Goal: Navigation & Orientation: Find specific page/section

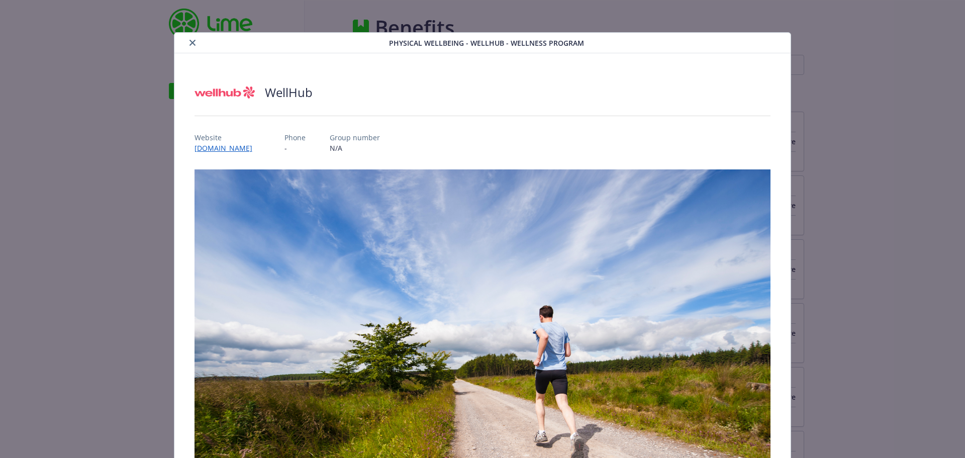
scroll to position [343, 0]
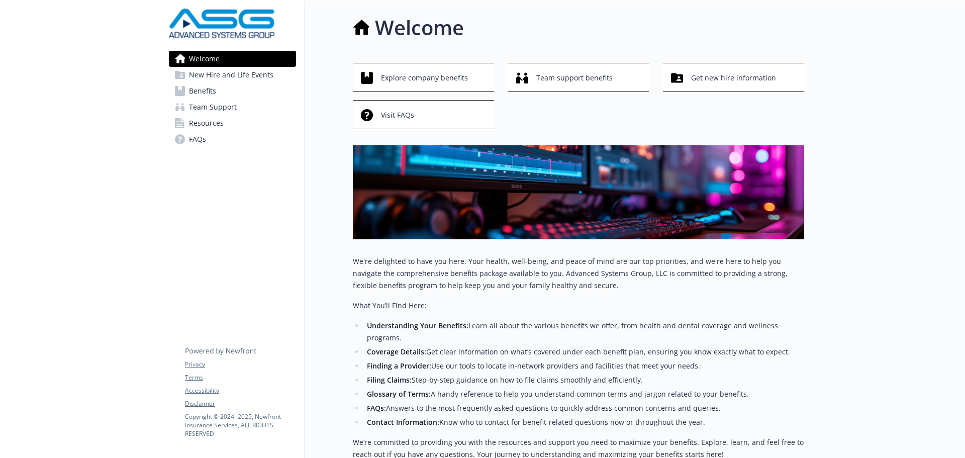
drag, startPoint x: 485, startPoint y: 1, endPoint x: 305, endPoint y: 241, distance: 300.4
click at [305, 241] on div "Welcome Explore company benefits Team support benefits Get new hire information…" at bounding box center [553, 247] width 499 height 493
click at [249, 73] on span "New Hire and Life Events" at bounding box center [231, 75] width 84 height 16
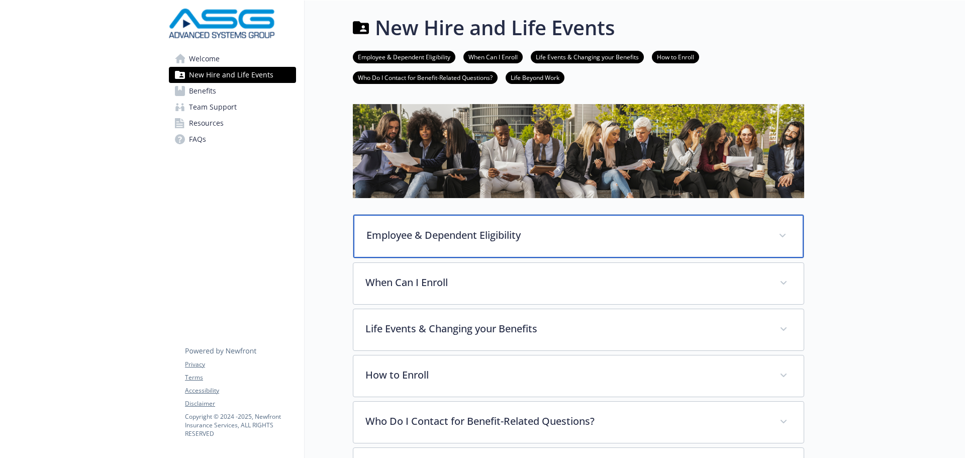
click at [453, 238] on p "Employee & Dependent Eligibility" at bounding box center [566, 235] width 400 height 15
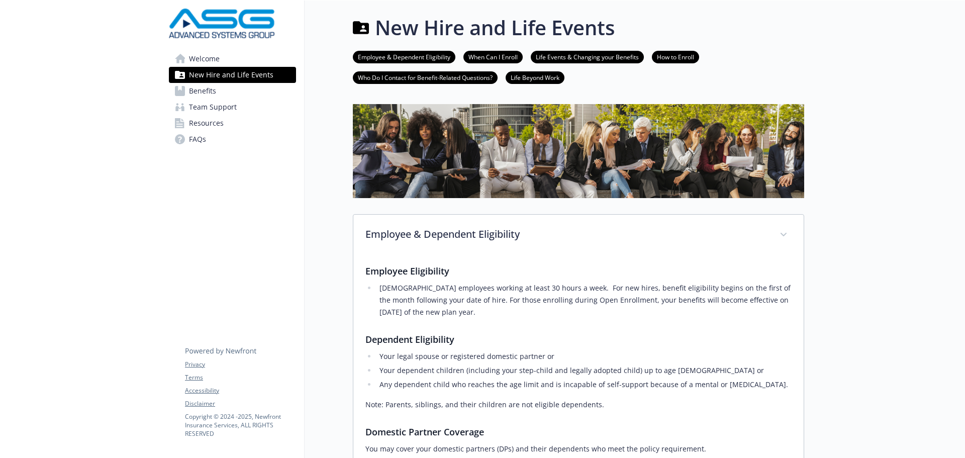
click at [213, 86] on span "Benefits" at bounding box center [202, 91] width 27 height 16
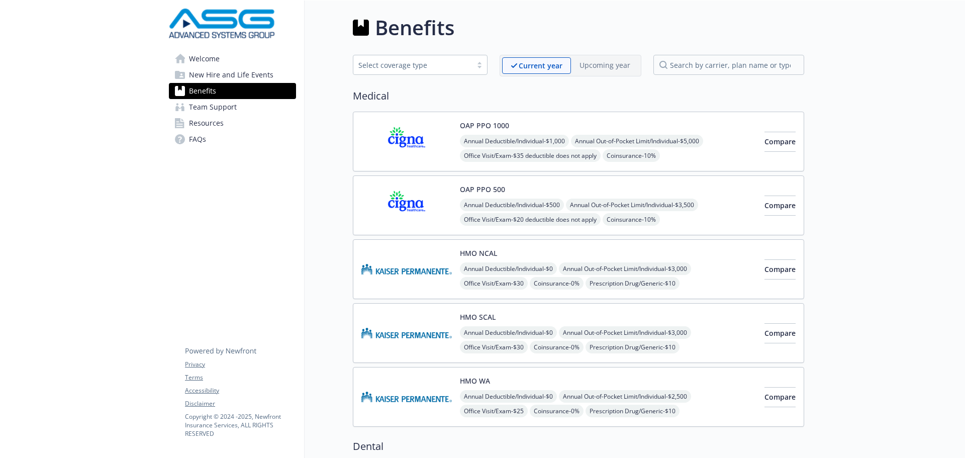
click at [205, 103] on span "Team Support" at bounding box center [213, 107] width 48 height 16
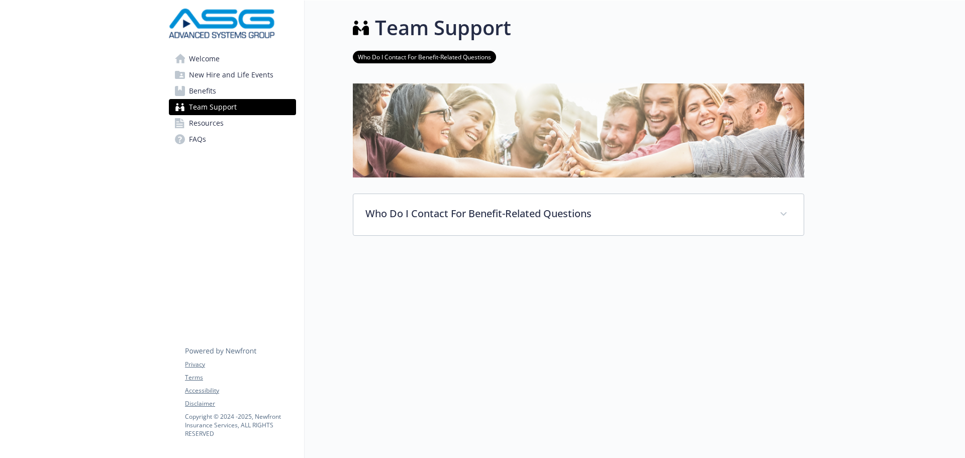
click at [176, 123] on icon at bounding box center [179, 123] width 9 height 11
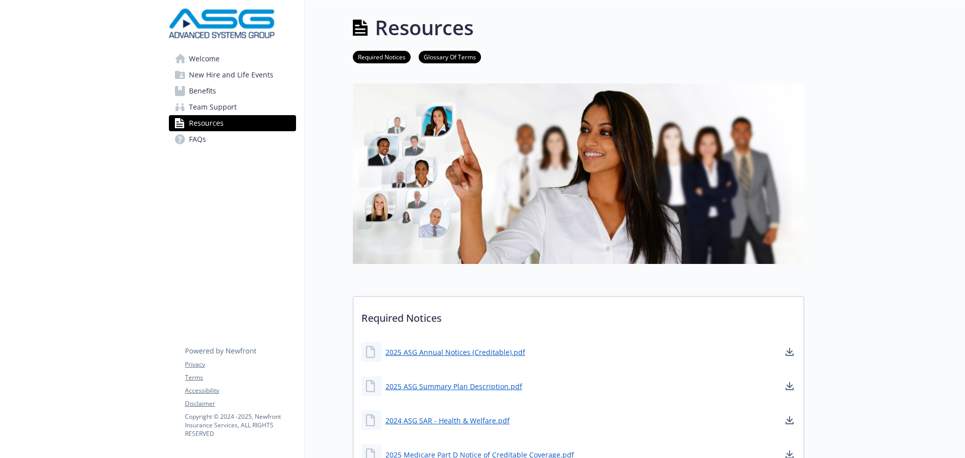
click at [188, 137] on link "FAQs" at bounding box center [232, 139] width 127 height 16
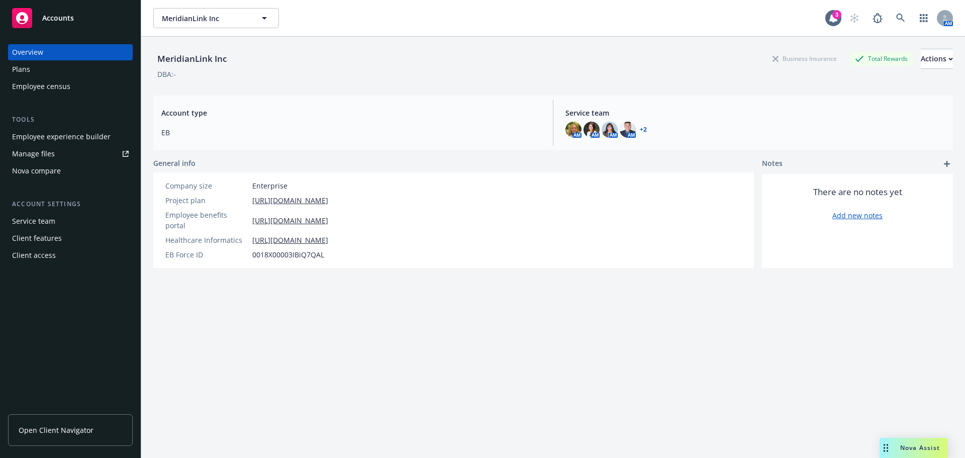
click at [194, 31] on div "MeridianLink Inc MeridianLink Inc 3 AM" at bounding box center [552, 18] width 823 height 36
click at [195, 16] on span "MeridianLink Inc" at bounding box center [205, 18] width 87 height 11
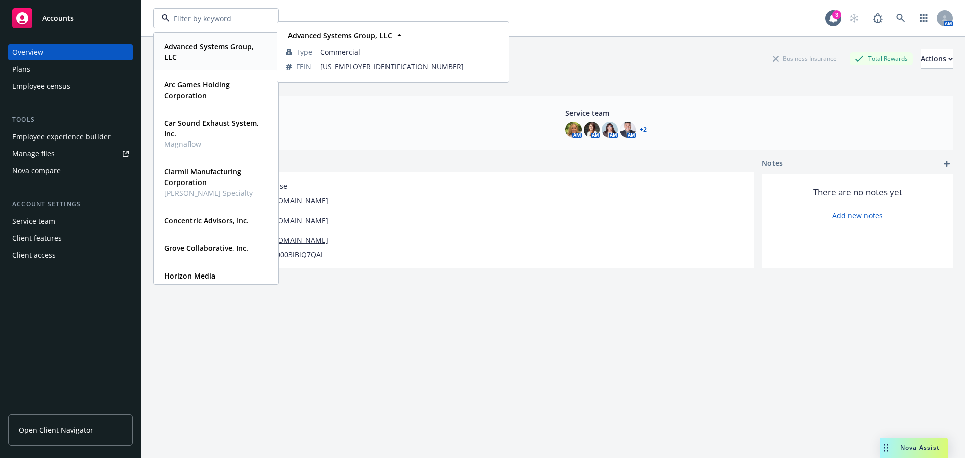
click at [197, 49] on strong "Advanced Systems Group, LLC" at bounding box center [208, 52] width 89 height 20
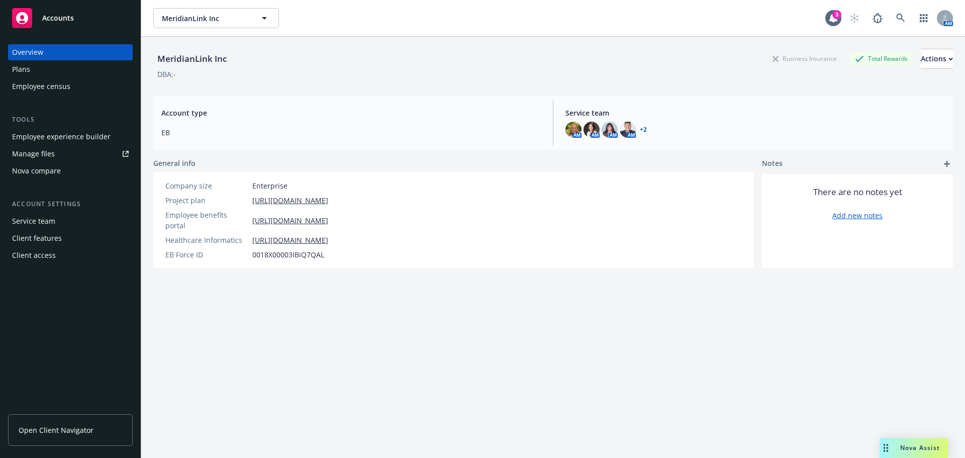
click at [72, 136] on div "Employee experience builder" at bounding box center [61, 137] width 98 height 16
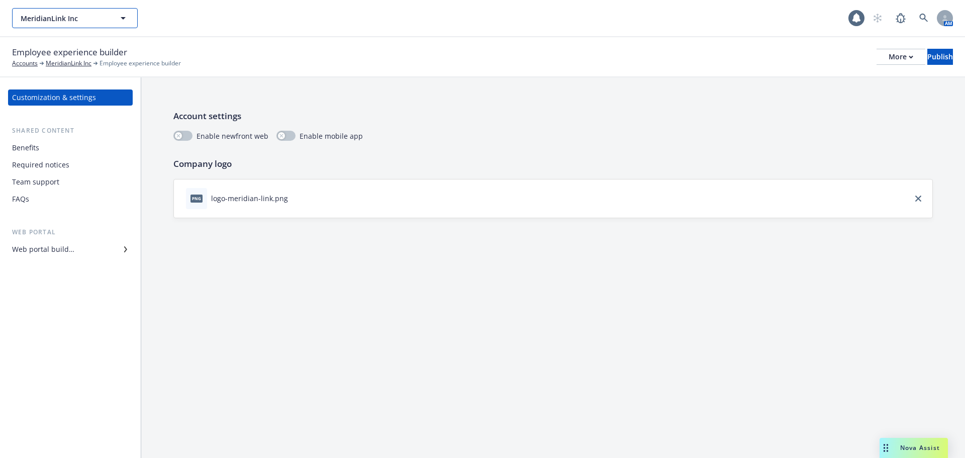
click at [61, 24] on button "MeridianLink Inc" at bounding box center [75, 18] width 126 height 20
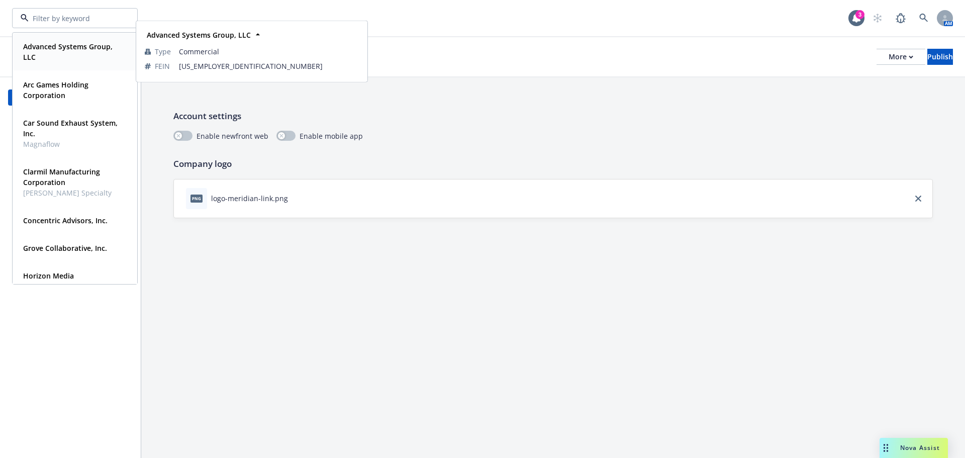
click at [60, 42] on strong "Advanced Systems Group, LLC" at bounding box center [67, 52] width 89 height 20
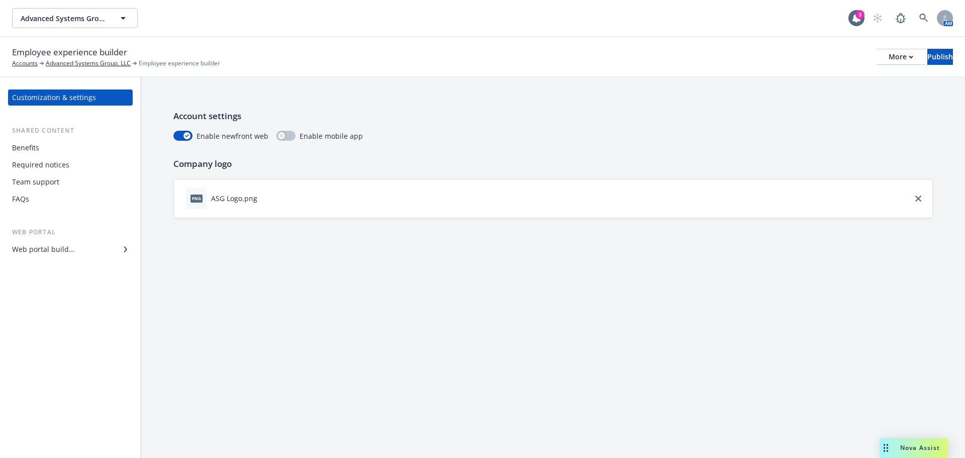
click at [38, 251] on div "Web portal builder" at bounding box center [43, 249] width 62 height 16
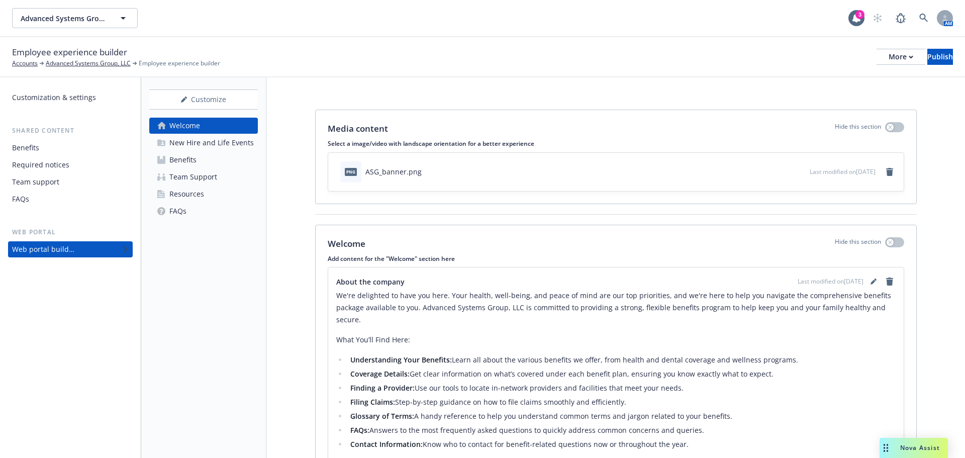
click at [223, 88] on div "Customize Welcome New Hire and Life Events Benefits Team Support Resources FAQs" at bounding box center [204, 267] width 126 height 380
click at [224, 98] on div "Customize" at bounding box center [203, 99] width 109 height 19
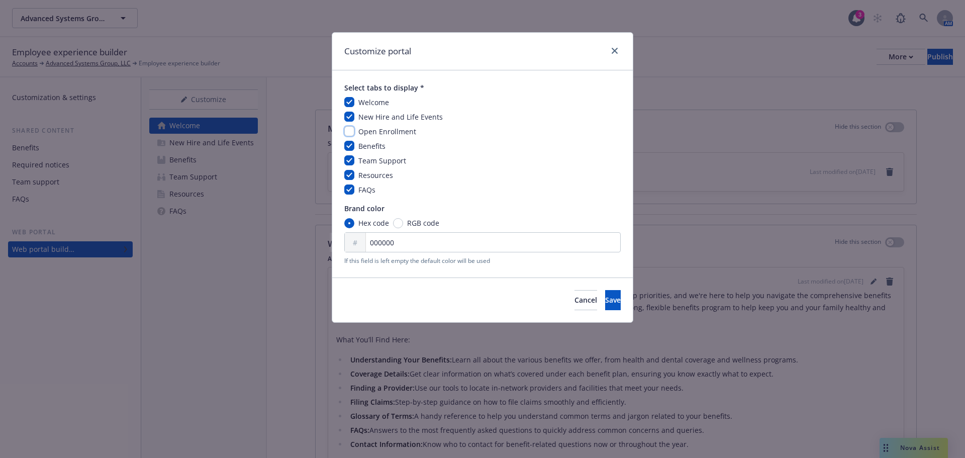
click at [346, 132] on input "checkbox" at bounding box center [349, 131] width 10 height 10
checkbox input "true"
click at [605, 304] on span "Save" at bounding box center [613, 300] width 16 height 10
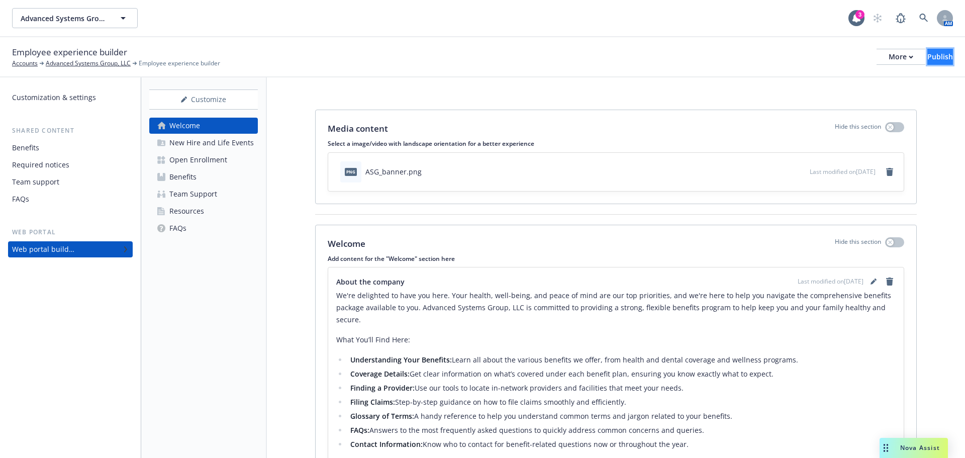
click at [937, 51] on button "Publish" at bounding box center [940, 57] width 26 height 16
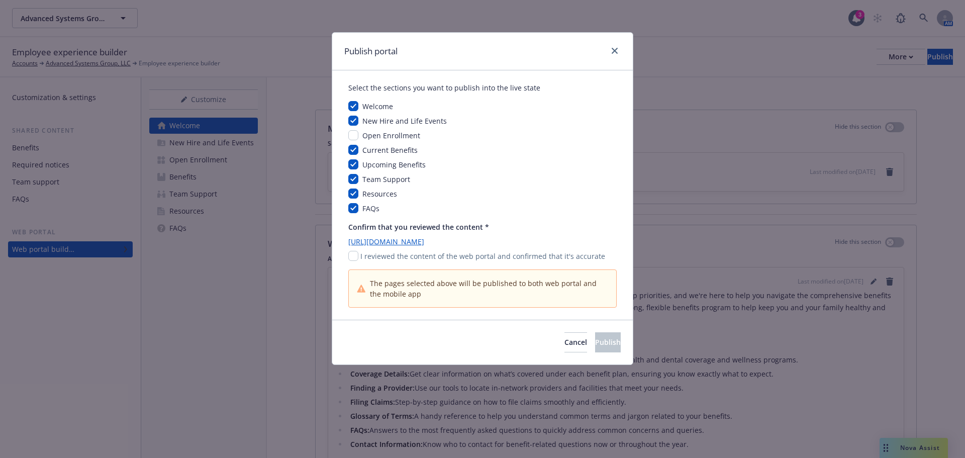
click at [426, 257] on p "I reviewed the content of the web portal and confirmed that it's accurate" at bounding box center [482, 256] width 245 height 11
click at [358, 258] on div "I reviewed the content of the web portal and confirmed that it's accurate" at bounding box center [482, 256] width 268 height 11
click at [356, 257] on input "checkbox" at bounding box center [353, 256] width 10 height 10
checkbox input "true"
click at [595, 337] on button "Publish" at bounding box center [608, 342] width 26 height 20
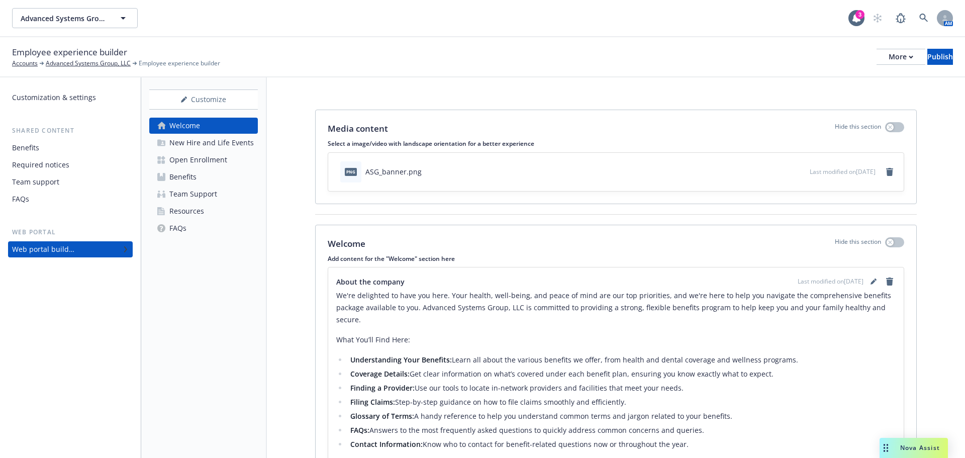
click at [199, 157] on div "Open Enrollment" at bounding box center [198, 160] width 58 height 16
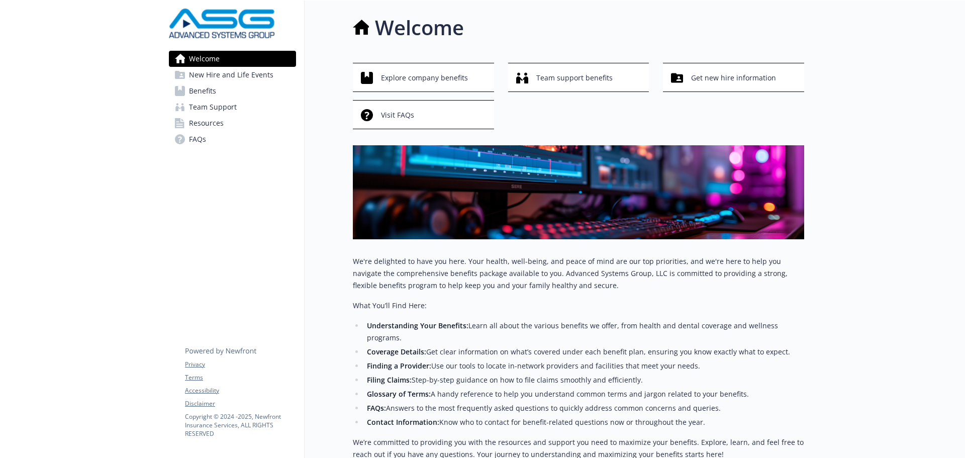
click at [206, 137] on link "FAQs" at bounding box center [232, 139] width 127 height 16
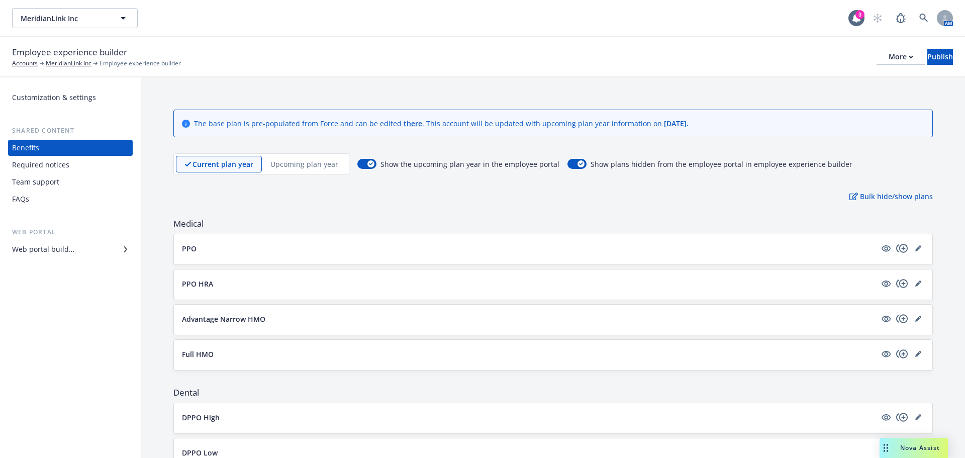
scroll to position [416, 0]
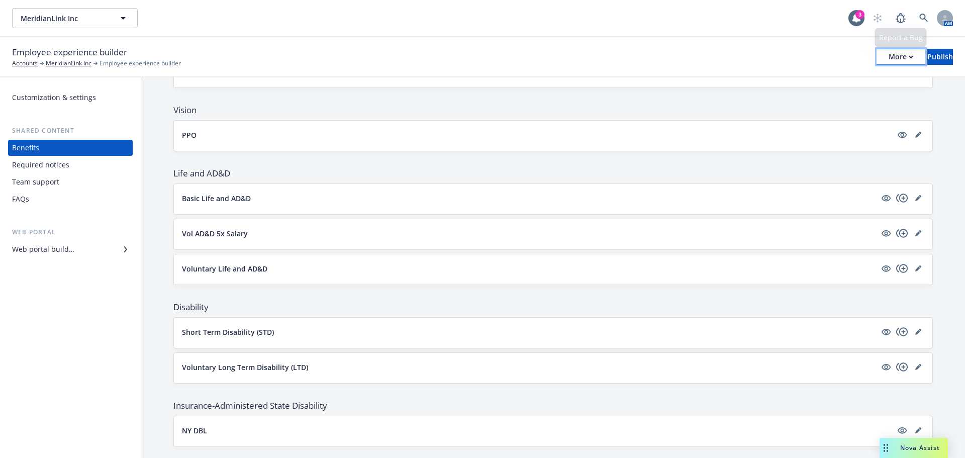
click at [908, 58] on icon "button" at bounding box center [910, 57] width 5 height 4
click at [852, 103] on link "Copy portal link" at bounding box center [817, 99] width 149 height 20
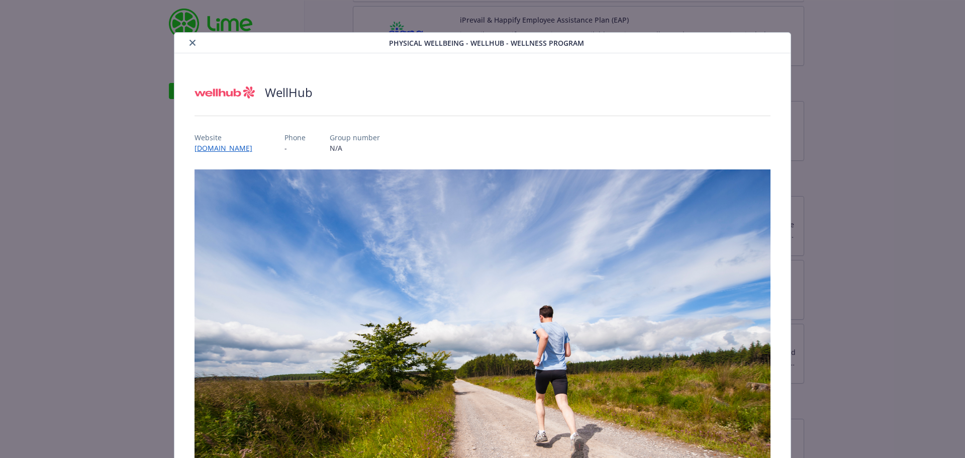
click at [191, 42] on icon "close" at bounding box center [192, 43] width 6 height 6
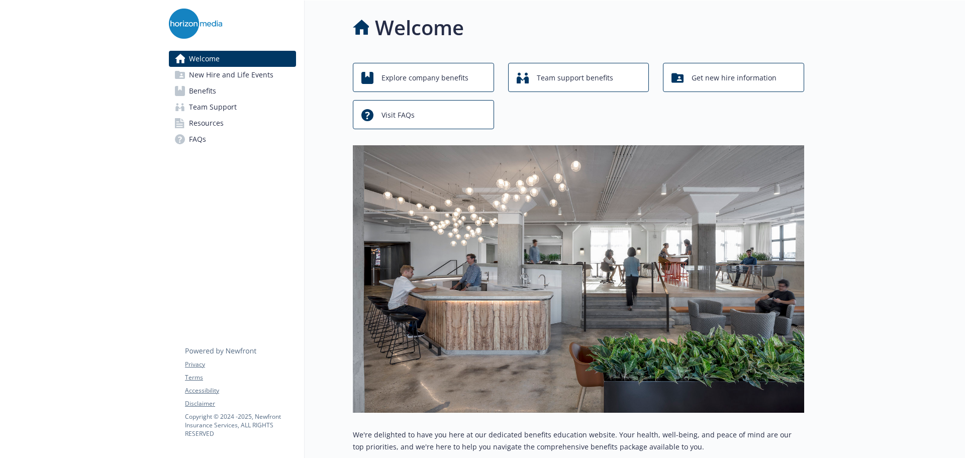
click at [211, 95] on span "Benefits" at bounding box center [202, 91] width 27 height 16
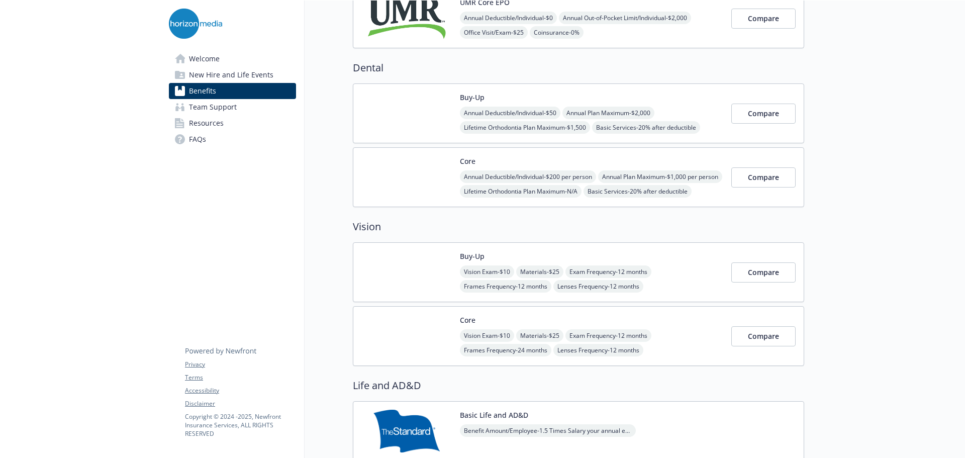
scroll to position [502, 0]
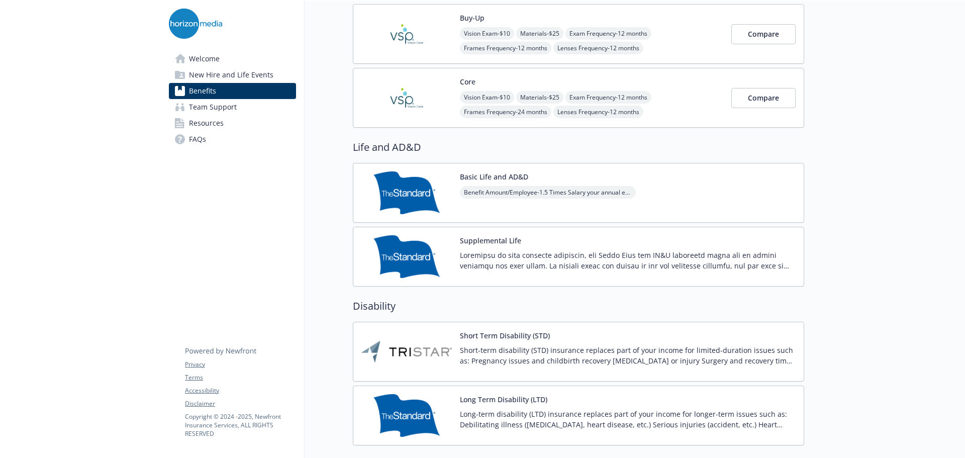
click at [407, 201] on img at bounding box center [406, 192] width 90 height 43
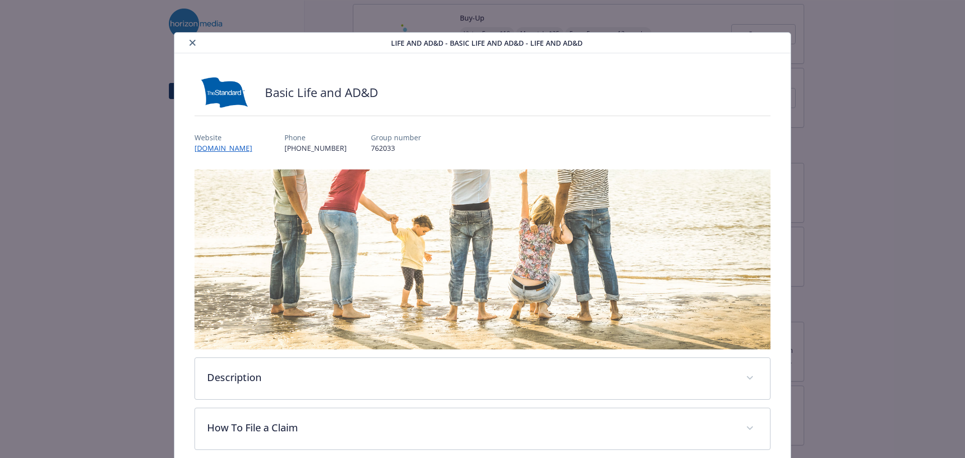
scroll to position [30, 0]
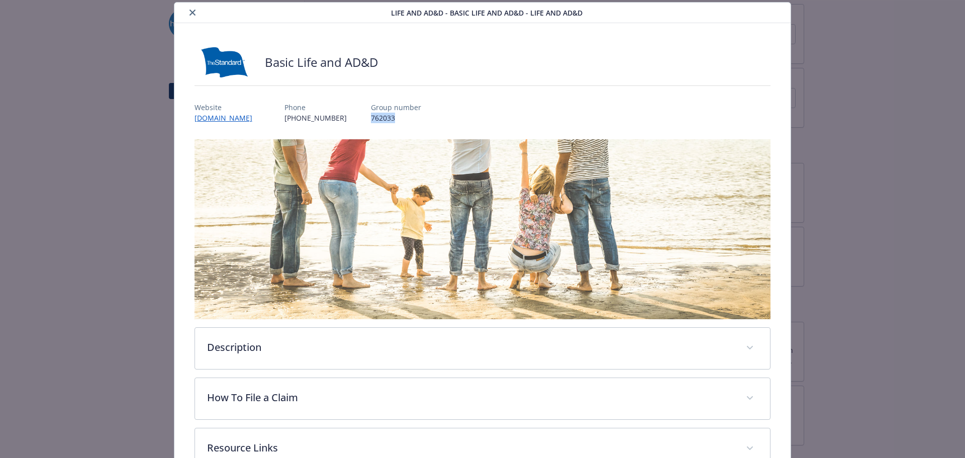
drag, startPoint x: 397, startPoint y: 118, endPoint x: 361, endPoint y: 121, distance: 36.3
click at [371, 121] on p "762033" at bounding box center [396, 118] width 50 height 11
copy p "762033"
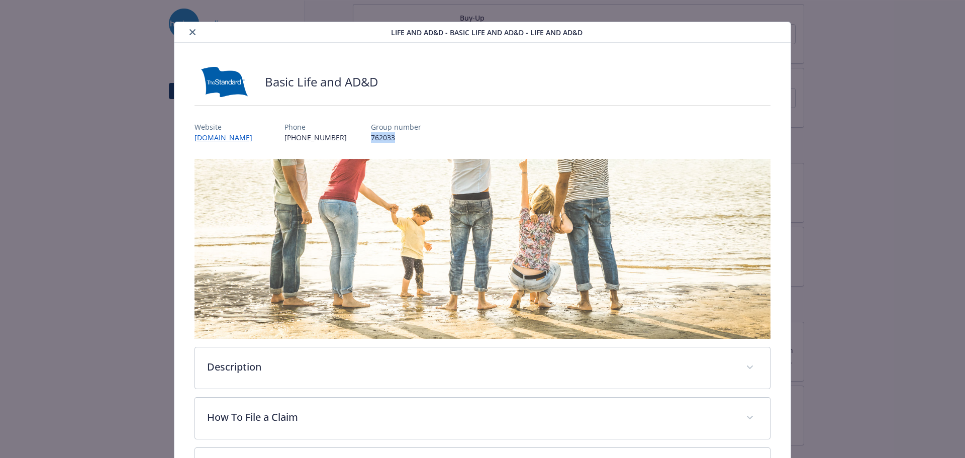
scroll to position [0, 0]
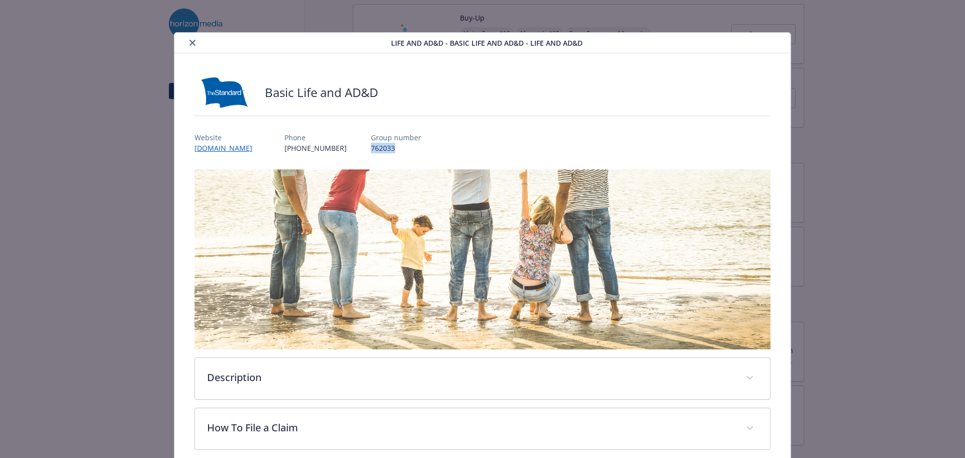
click at [186, 39] on button "close" at bounding box center [192, 43] width 12 height 12
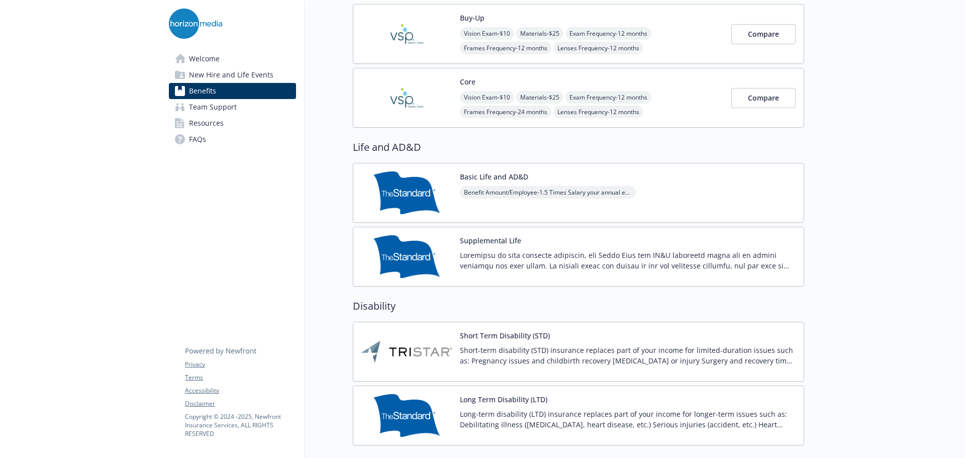
click at [459, 250] on div "Supplemental Life" at bounding box center [578, 256] width 434 height 43
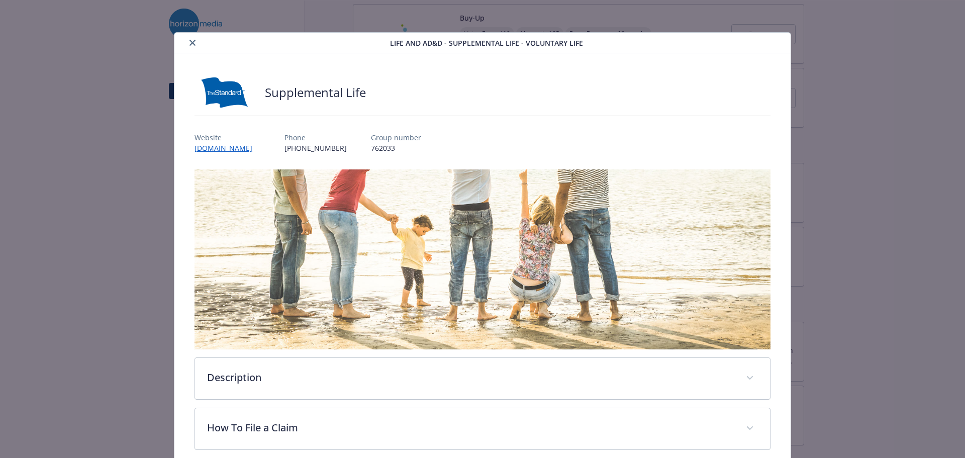
scroll to position [30, 0]
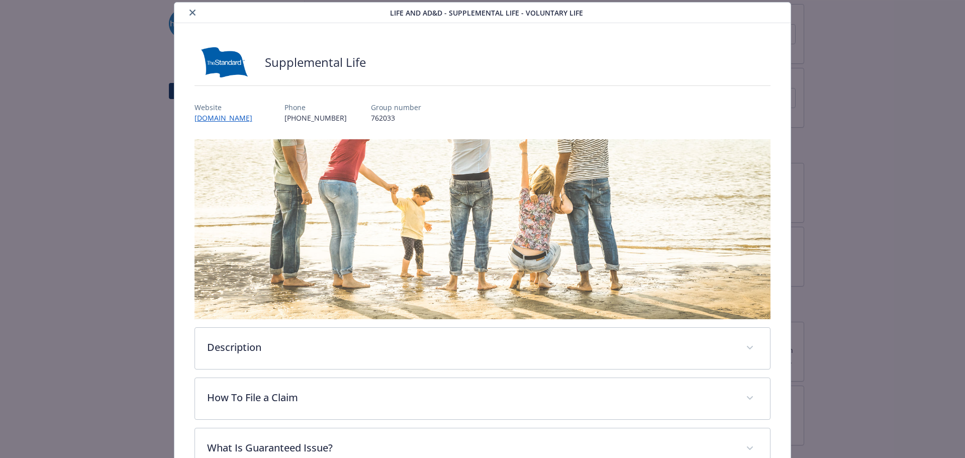
click at [191, 9] on button "close" at bounding box center [192, 13] width 12 height 12
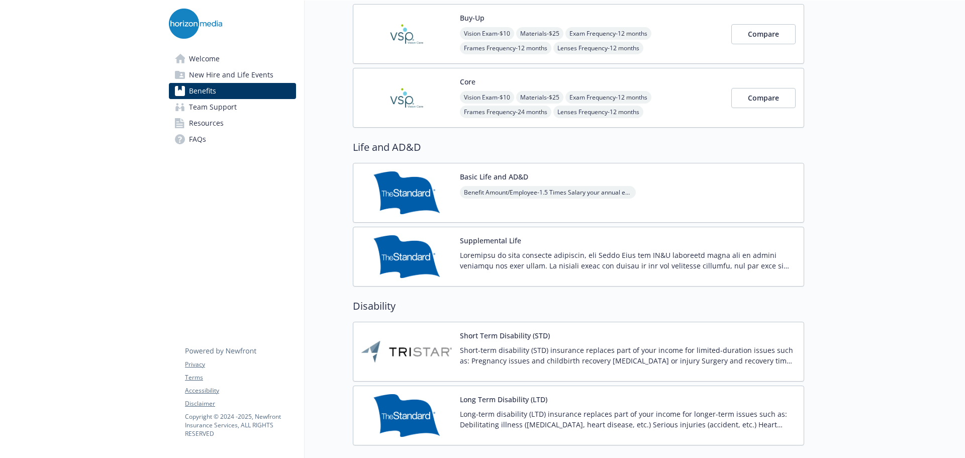
click at [515, 190] on span "Benefit Amount/Employee - 1.5 Times Salary your annual earnings" at bounding box center [548, 192] width 176 height 13
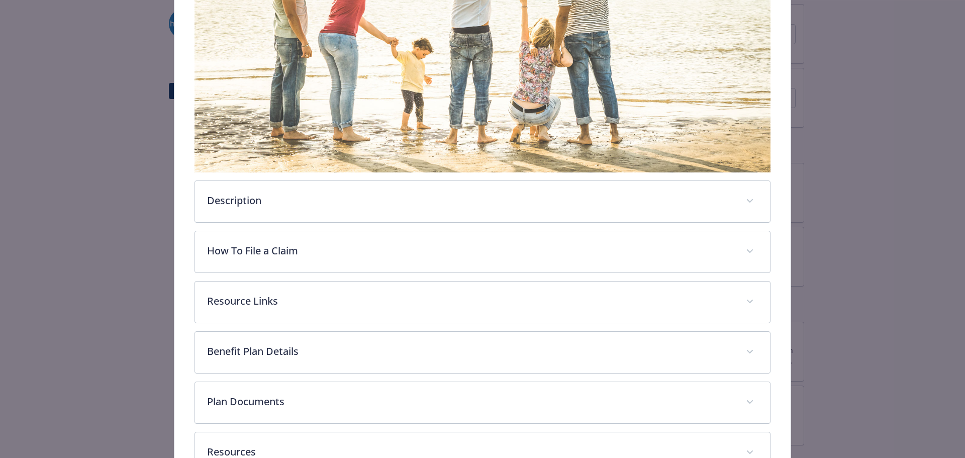
scroll to position [231, 0]
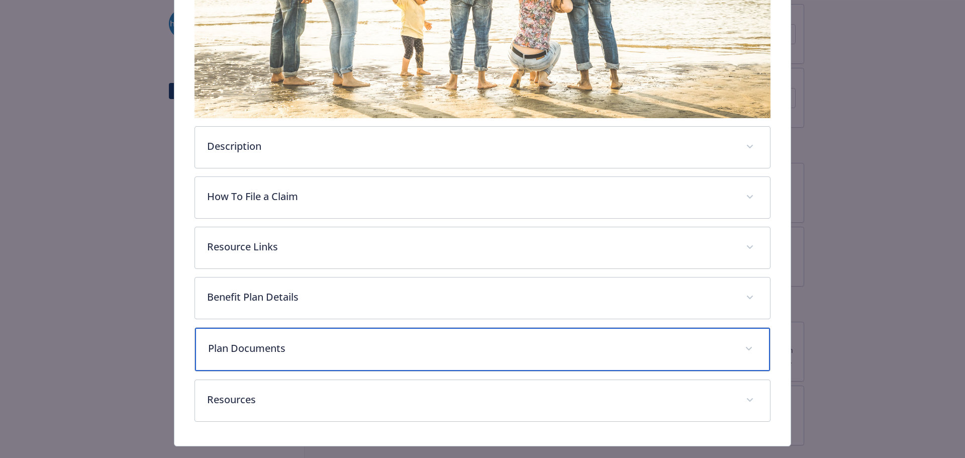
click at [257, 343] on p "Plan Documents" at bounding box center [470, 348] width 525 height 15
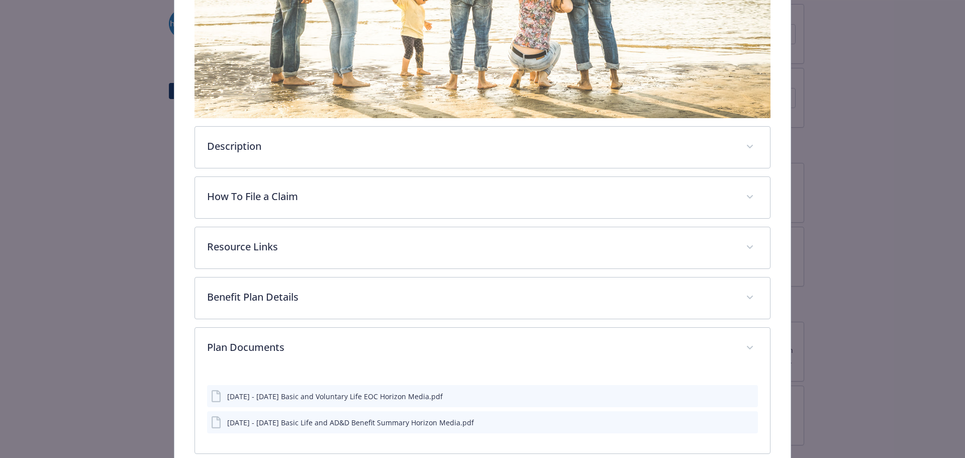
click at [737, 394] on div "details for plan Life and AD&D - Basic Life and AD&D - Life and AD&D" at bounding box center [740, 396] width 25 height 11
click at [748, 395] on div "2025 - 2026 Basic and Voluntary Life EOC Horizon Media.pdf" at bounding box center [482, 396] width 551 height 22
click at [745, 393] on icon "preview file" at bounding box center [747, 395] width 9 height 7
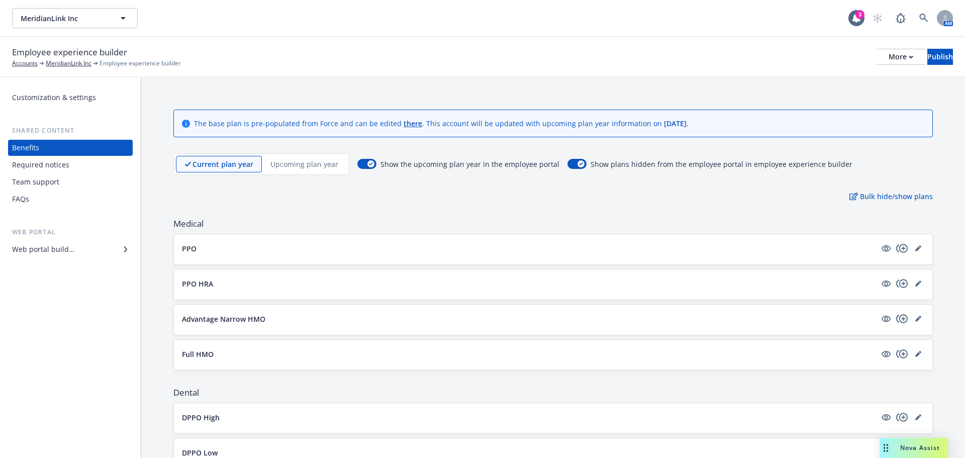
scroll to position [416, 0]
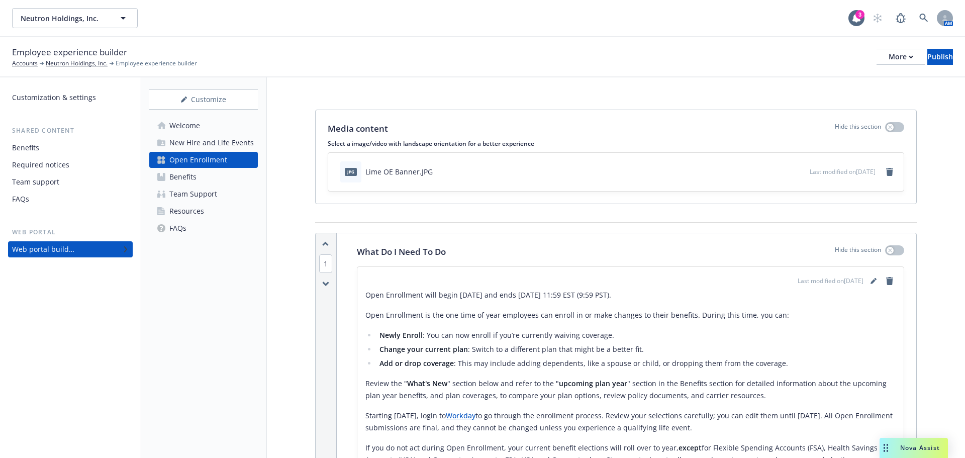
scroll to position [1658, 0]
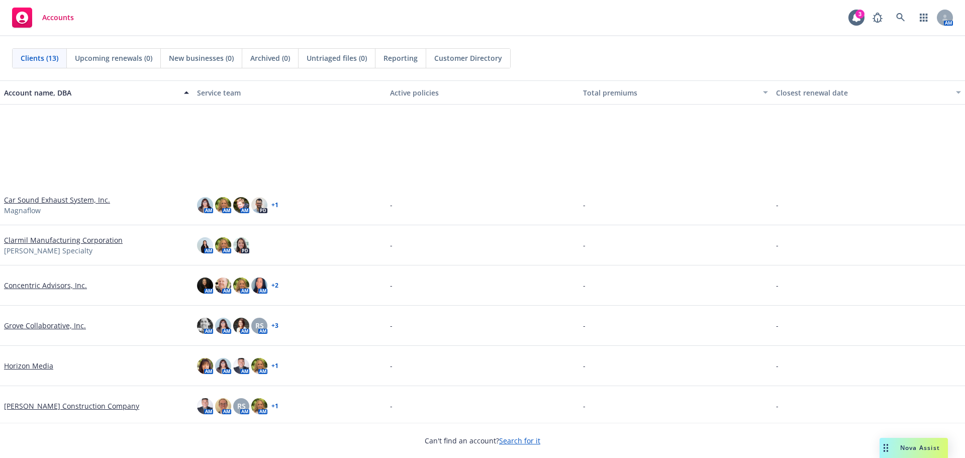
scroll to position [151, 0]
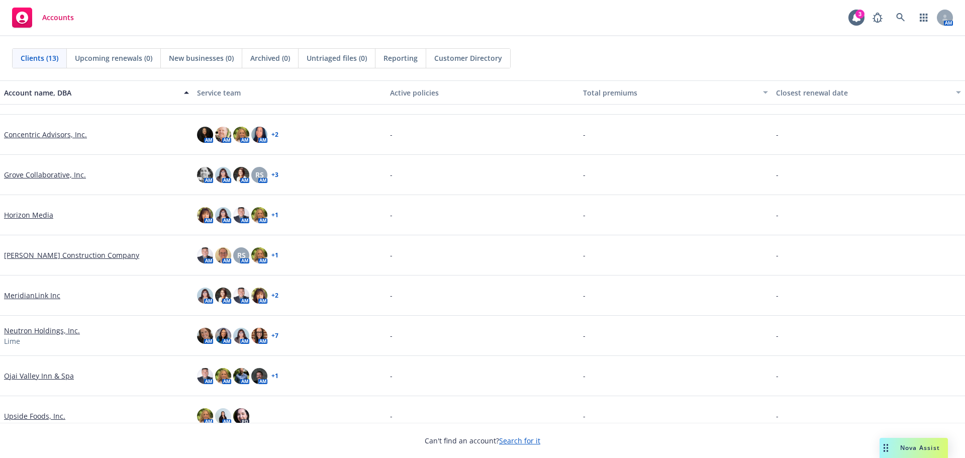
click at [33, 294] on link "MeridianLink Inc" at bounding box center [32, 295] width 56 height 11
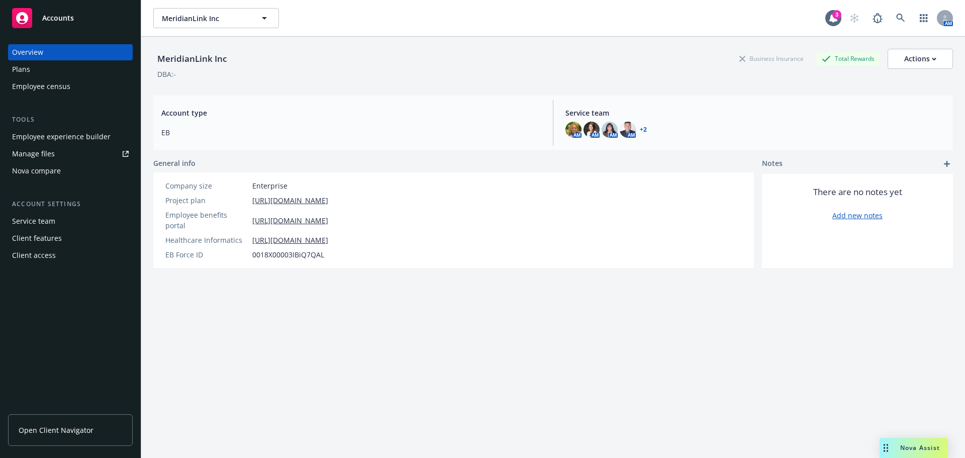
click at [36, 432] on span "Open Client Navigator" at bounding box center [56, 429] width 75 height 11
click at [81, 434] on span "Open Client Navigator" at bounding box center [56, 429] width 75 height 11
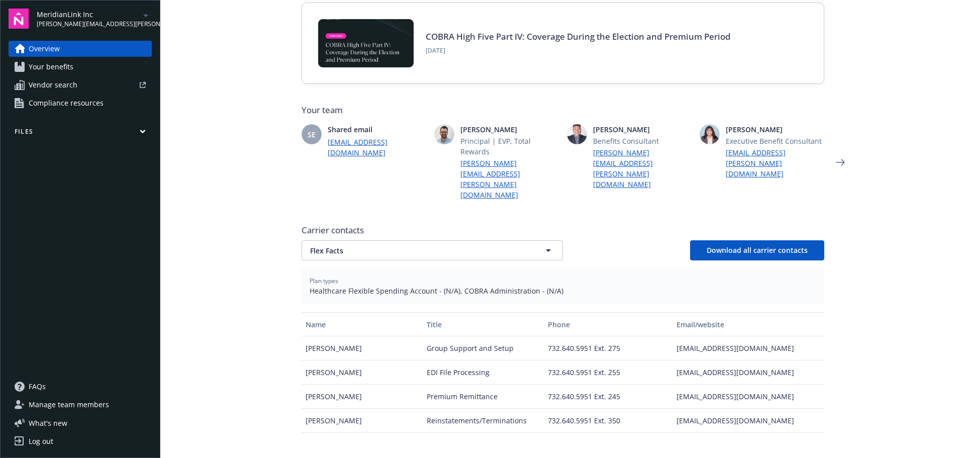
scroll to position [201, 0]
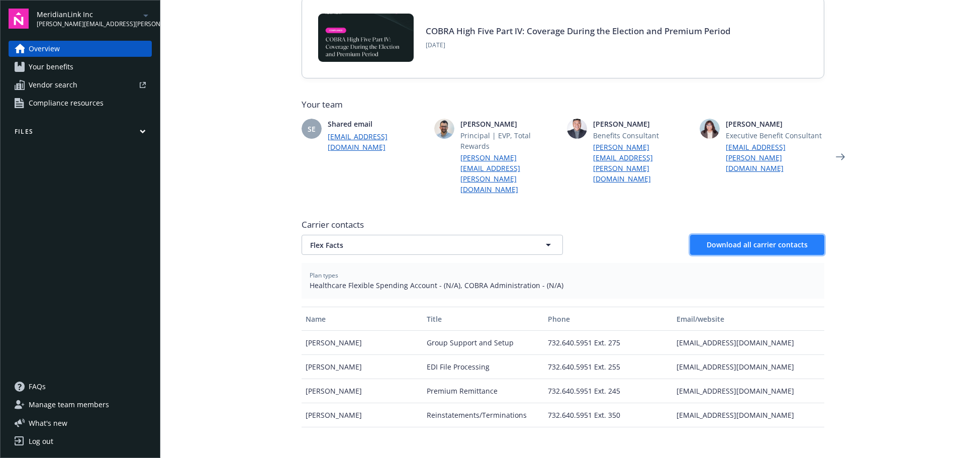
click at [791, 240] on span "Download all carrier contacts" at bounding box center [756, 245] width 101 height 10
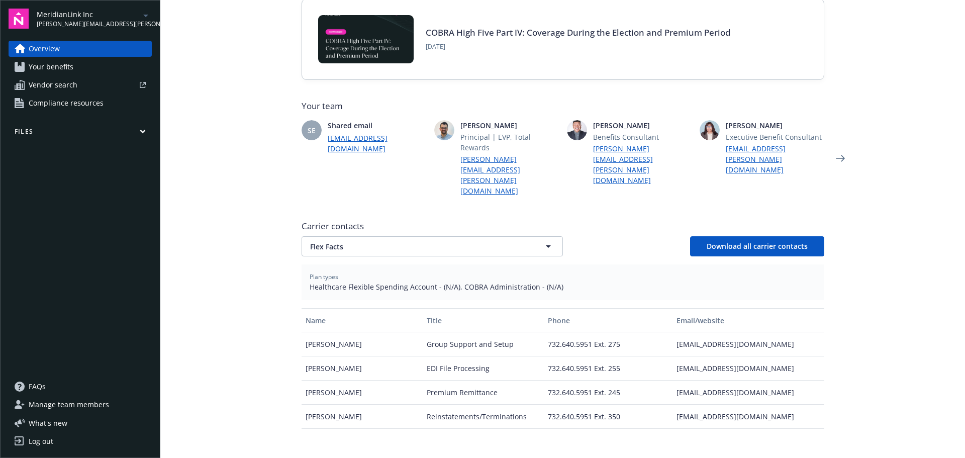
scroll to position [201, 0]
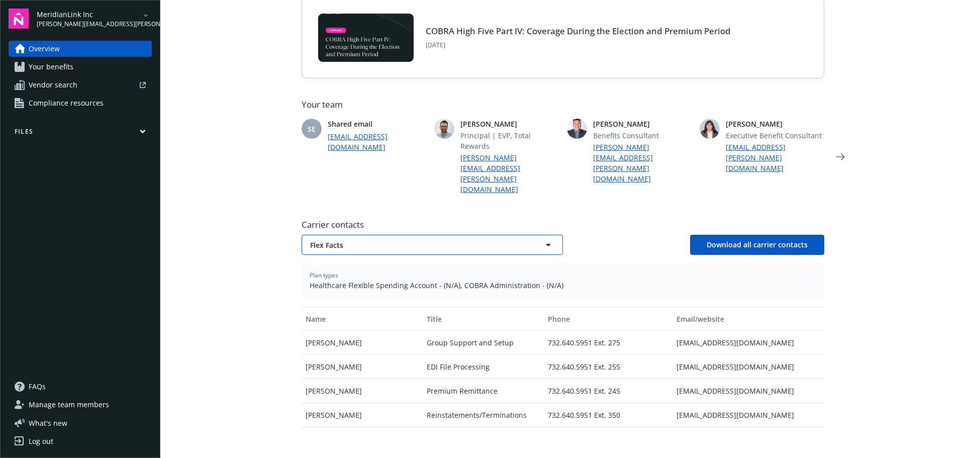
click at [378, 240] on span "Flex Facts" at bounding box center [414, 245] width 209 height 11
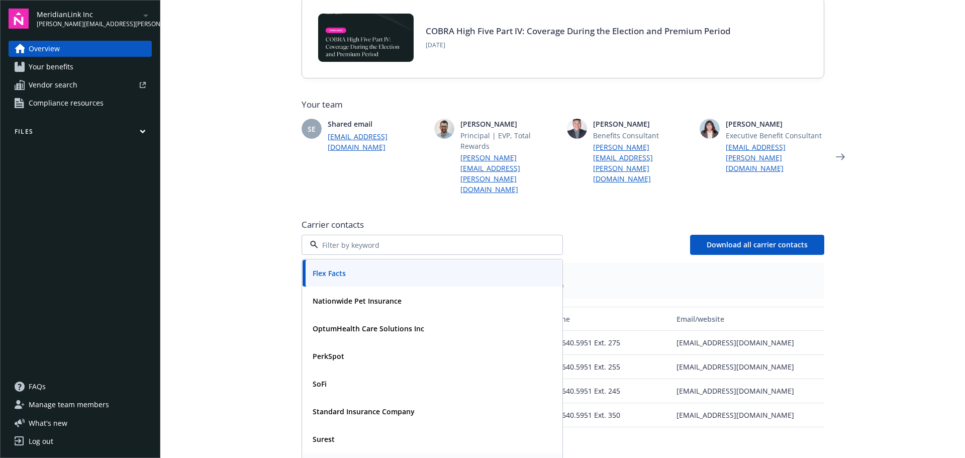
click at [330, 457] on strong "United Healthcare Insurance Company" at bounding box center [378, 467] width 133 height 10
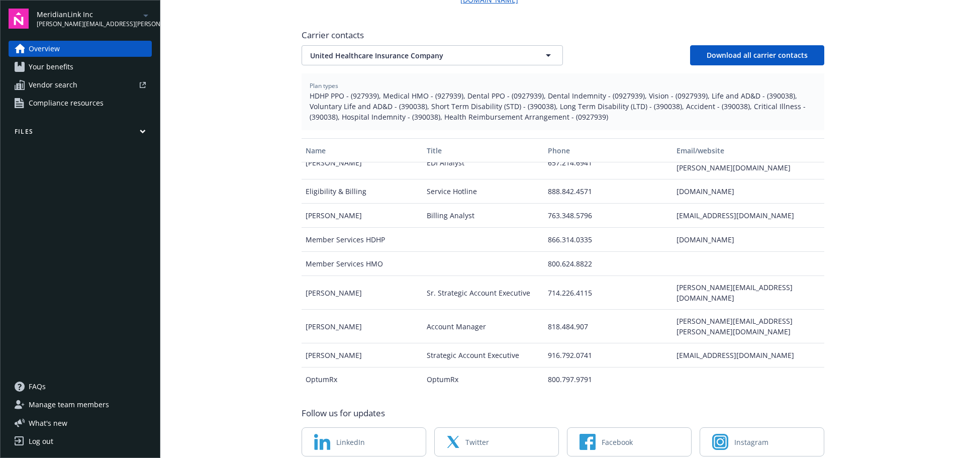
scroll to position [401, 0]
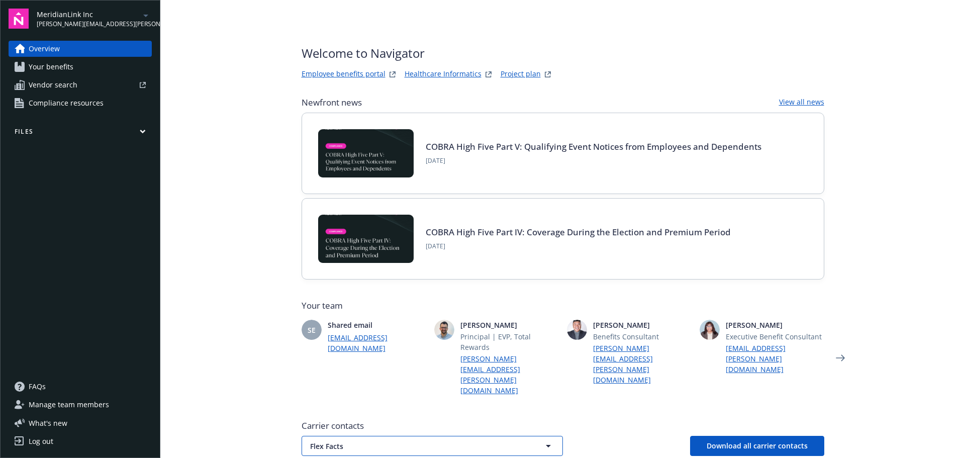
click at [398, 441] on span "Flex Facts" at bounding box center [414, 446] width 209 height 11
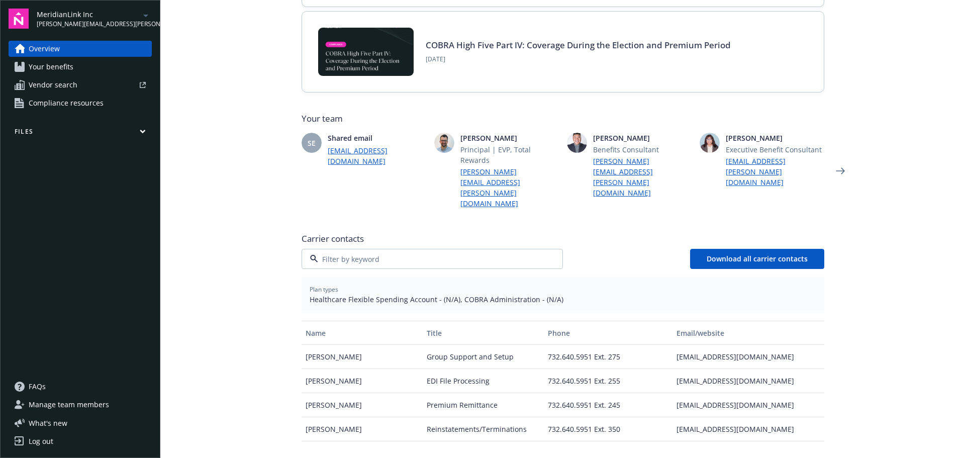
scroll to position [201, 0]
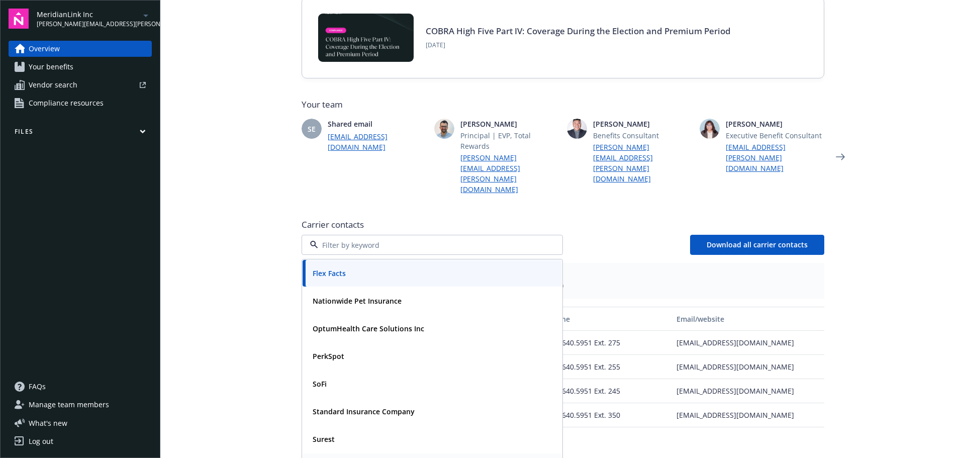
click at [368, 457] on strong "United Healthcare Insurance Company" at bounding box center [378, 467] width 133 height 10
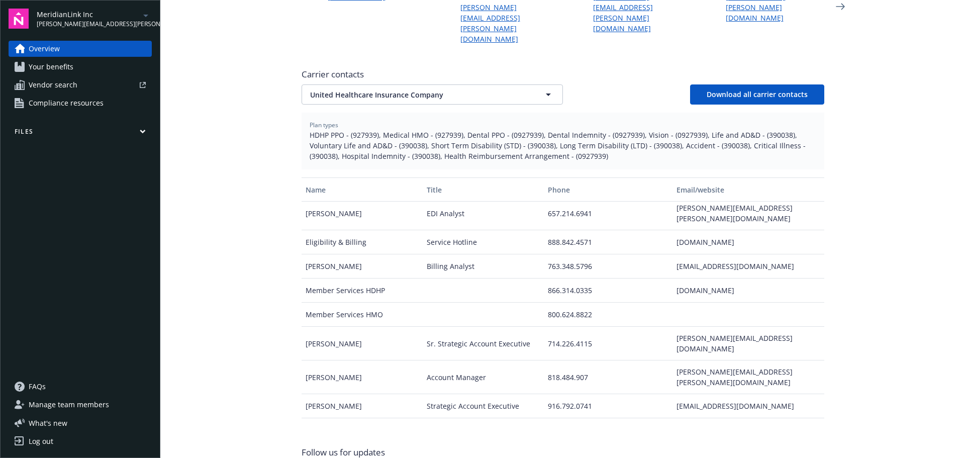
scroll to position [0, 0]
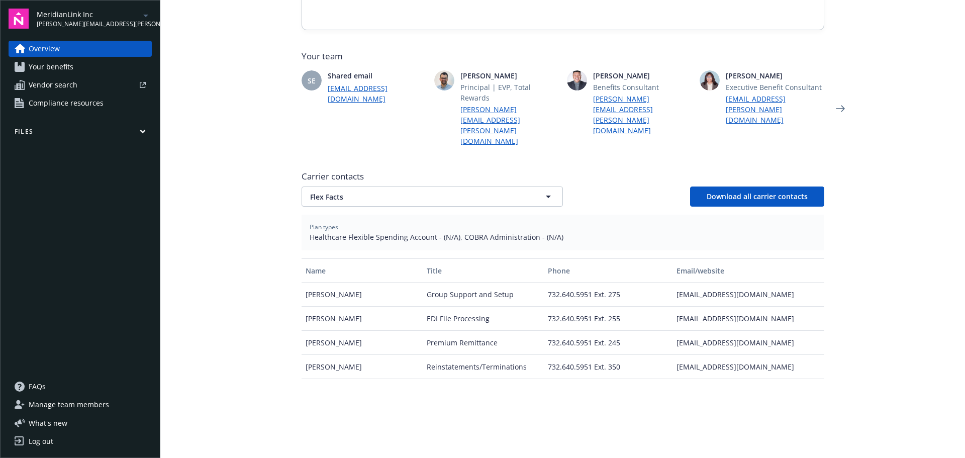
scroll to position [251, 0]
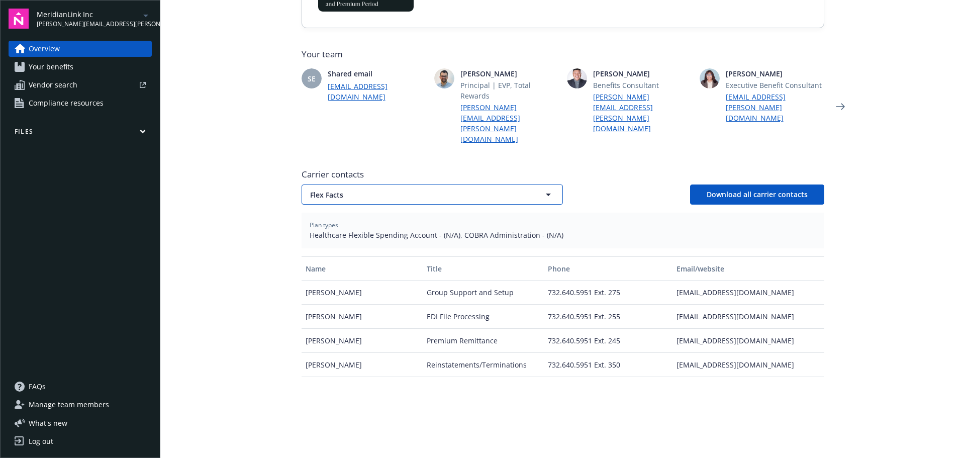
click at [339, 184] on button "Flex Facts" at bounding box center [431, 194] width 261 height 20
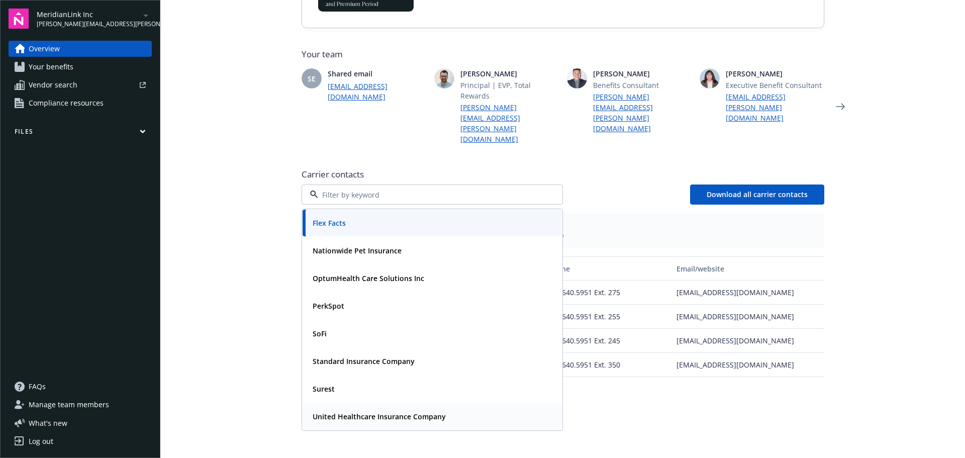
click at [354, 411] on span "United Healthcare Insurance Company" at bounding box center [378, 416] width 133 height 11
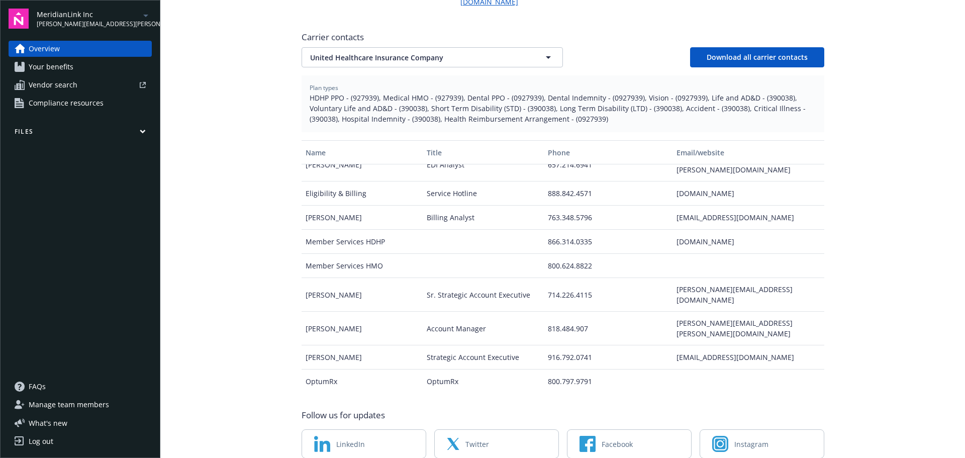
scroll to position [401, 0]
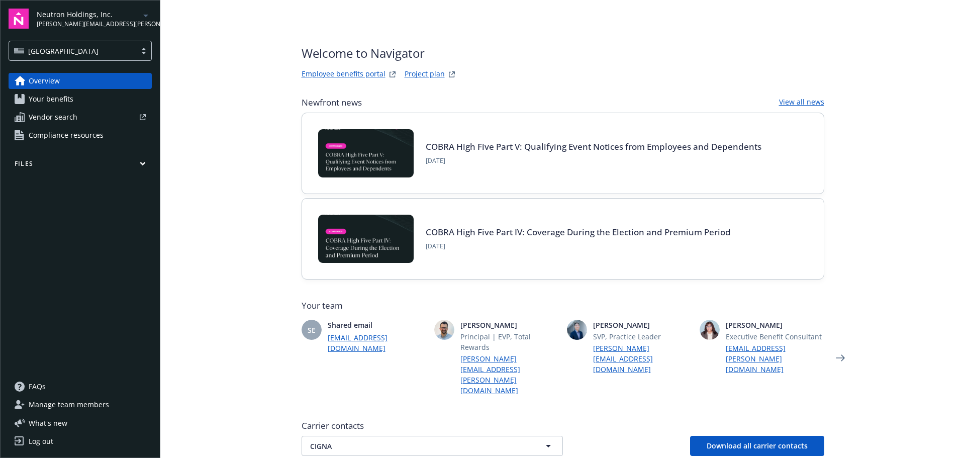
click at [78, 101] on link "Your benefits" at bounding box center [80, 99] width 143 height 16
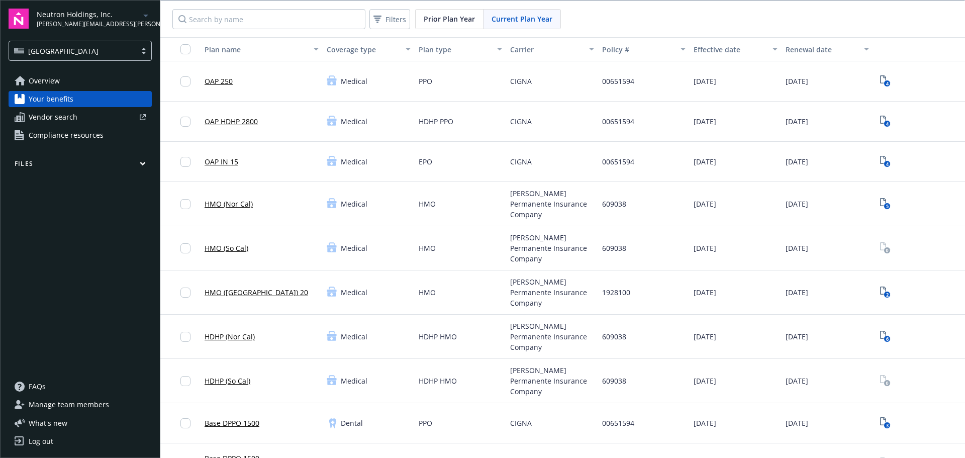
click at [42, 164] on button "Files" at bounding box center [80, 165] width 143 height 13
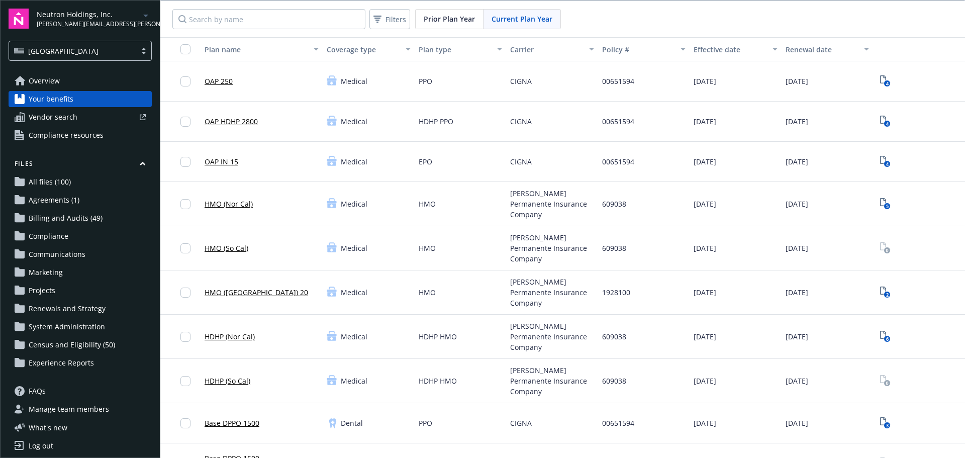
click at [44, 178] on span "All files (100)" at bounding box center [50, 182] width 42 height 16
